Goal: Transaction & Acquisition: Obtain resource

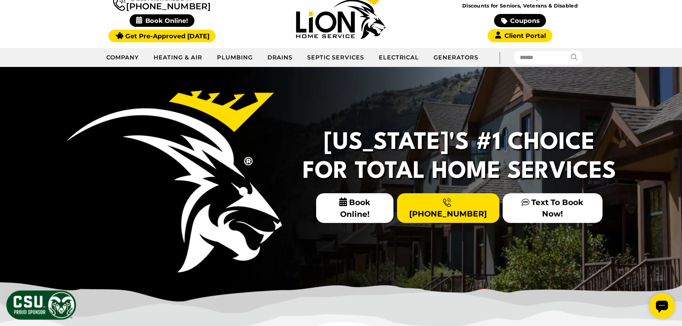
scroll to position [82, 0]
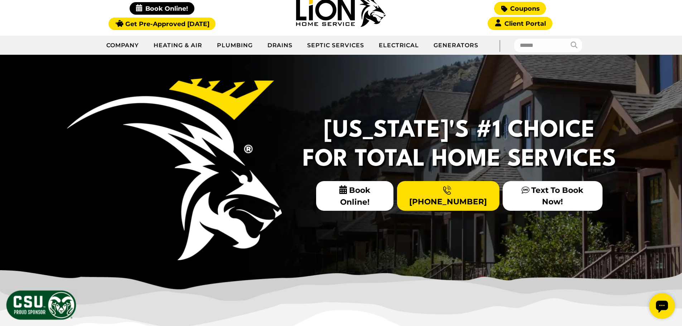
click at [512, 9] on link "Coupons" at bounding box center [520, 8] width 52 height 13
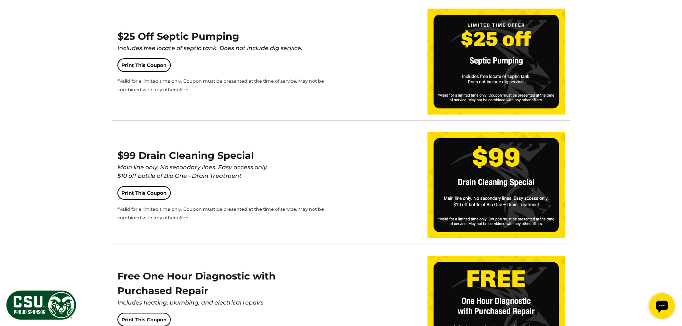
scroll to position [988, 0]
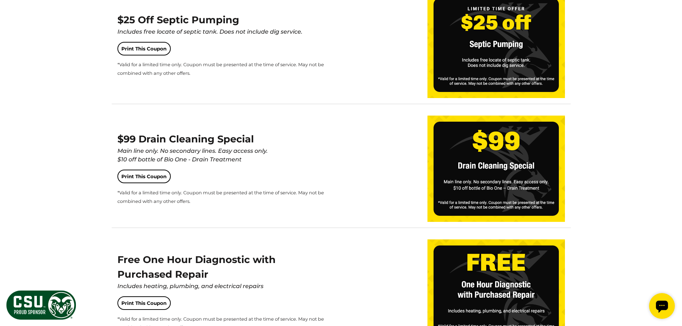
click at [474, 184] on img at bounding box center [497, 169] width 138 height 106
